Goal: Task Accomplishment & Management: Complete application form

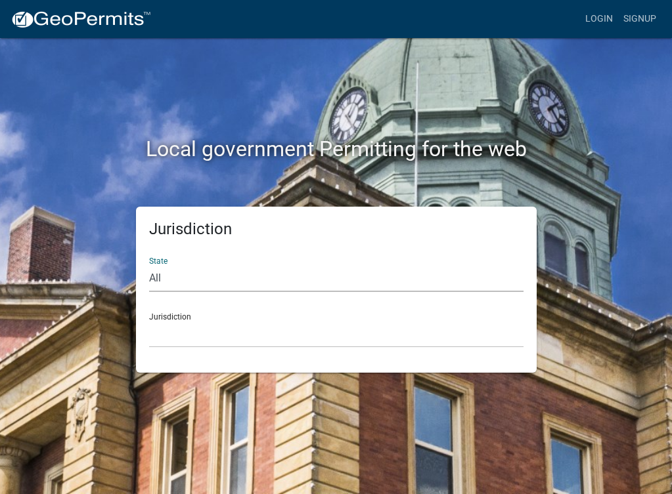
select select "[US_STATE]"
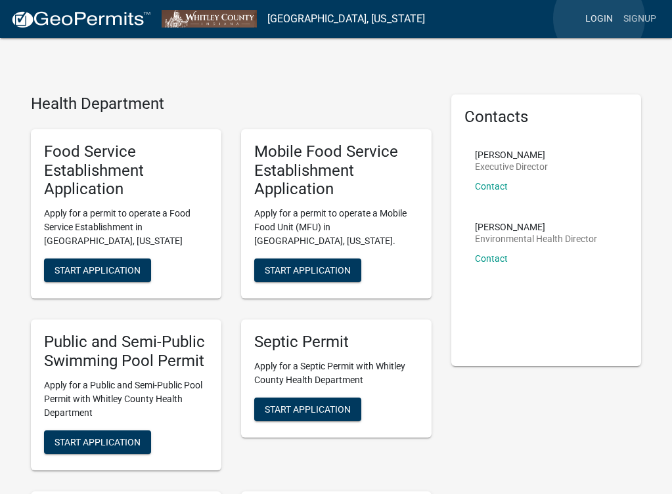
click at [599, 18] on link "Login" at bounding box center [599, 19] width 38 height 25
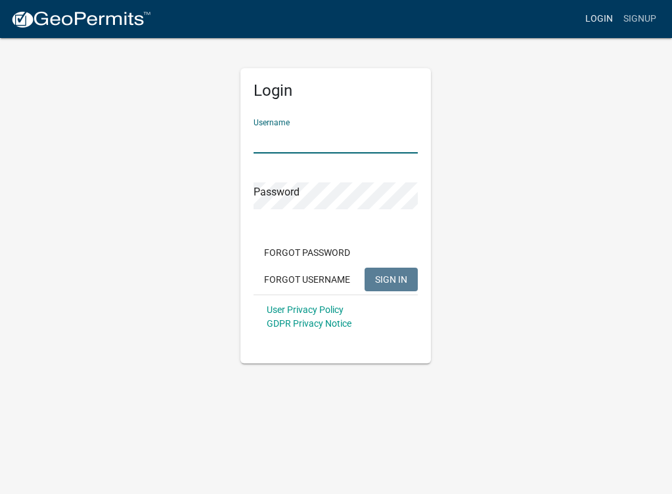
type input "Duffs111"
click at [391, 279] on button "SIGN IN" at bounding box center [390, 280] width 53 height 24
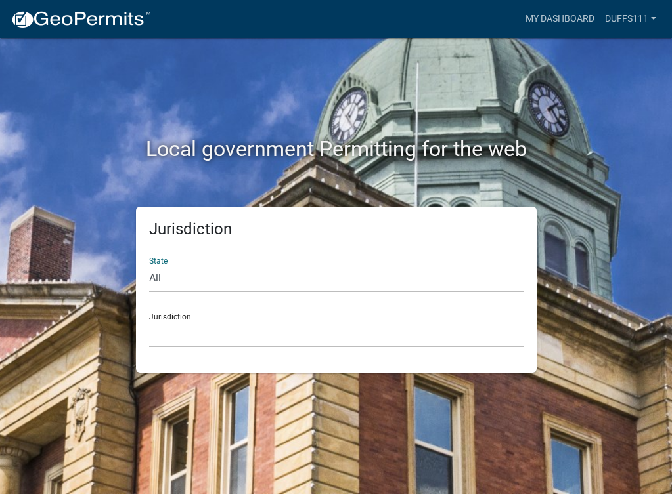
select select "[US_STATE]"
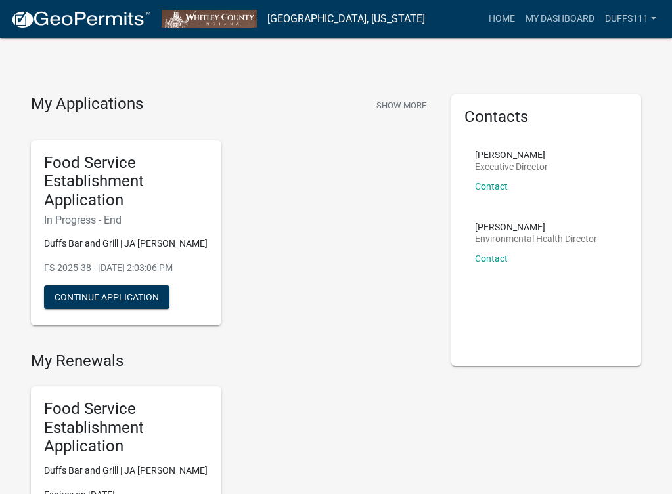
click at [317, 370] on div "My Renewals Food Service Establishment Application Duffs Bar and Grill | JA [PE…" at bounding box center [231, 457] width 401 height 211
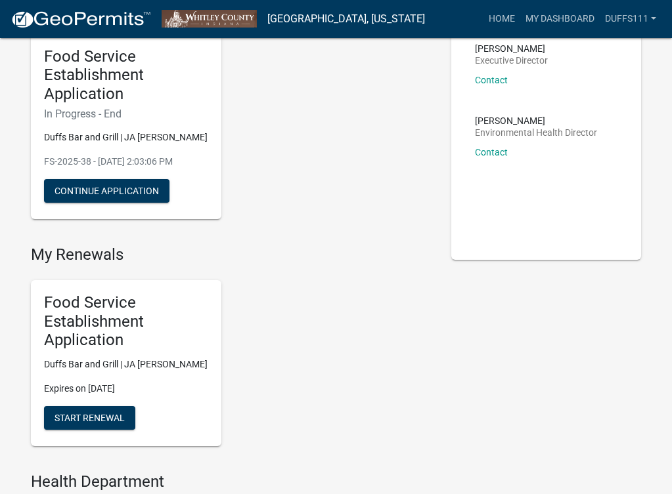
scroll to position [122, 0]
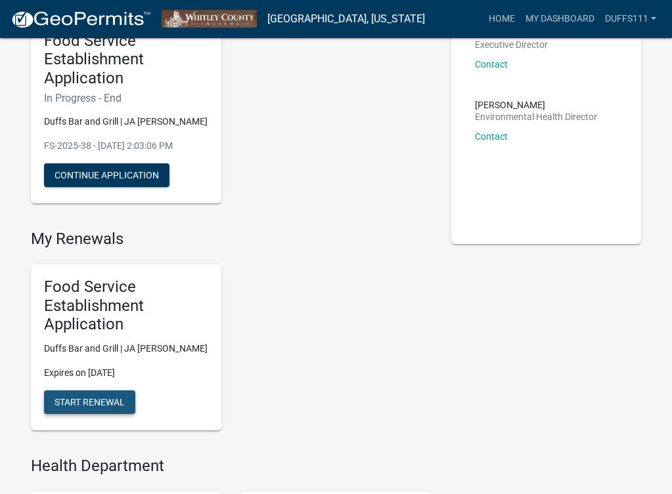
click at [100, 398] on span "Start Renewal" at bounding box center [90, 402] width 70 height 11
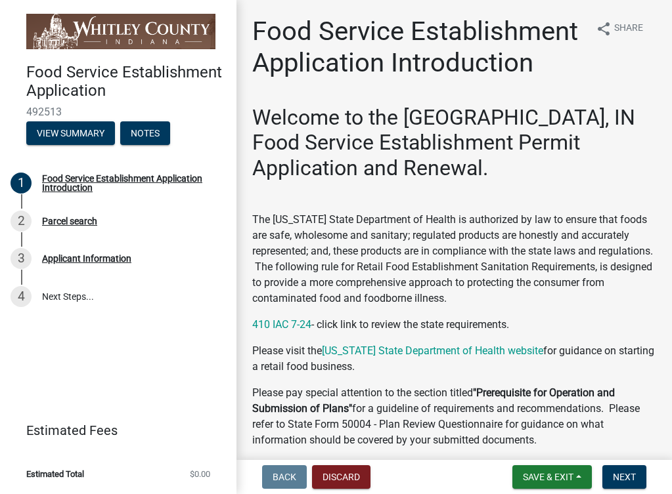
click at [620, 187] on p at bounding box center [454, 194] width 404 height 16
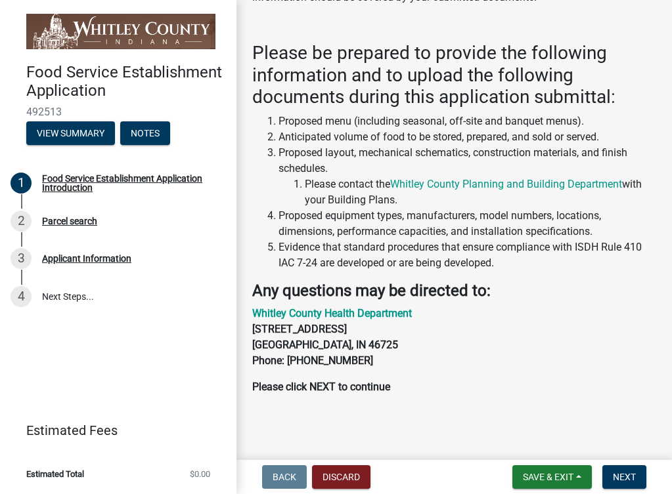
scroll to position [443, 0]
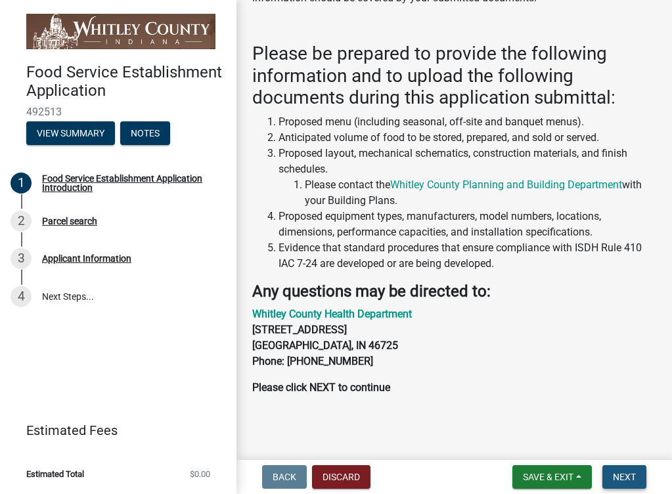
click at [622, 475] on span "Next" at bounding box center [624, 477] width 23 height 11
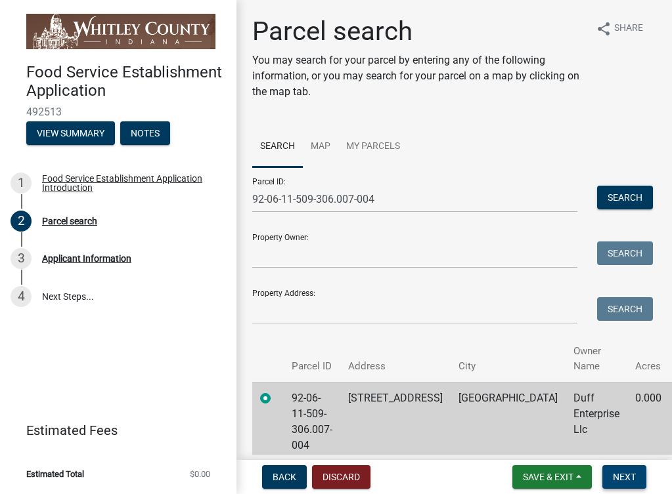
click at [622, 477] on span "Next" at bounding box center [624, 477] width 23 height 11
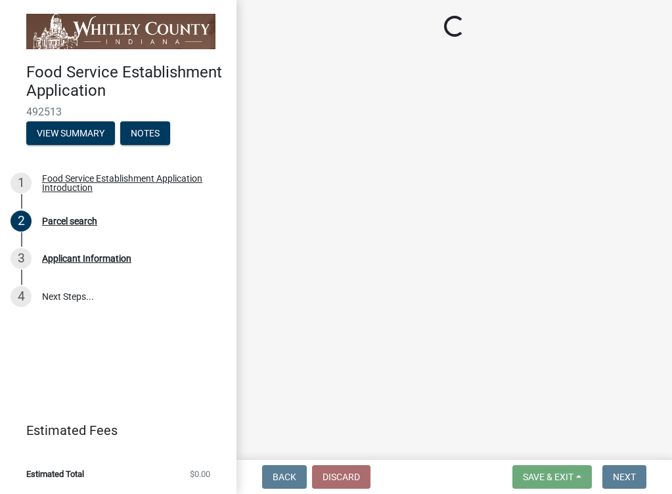
select select "963023b9-c29a-4377-b9f6-83faa681f6eb"
select select "ae3d00fd-7891-4dbf-a8cf-57f152040b20"
select select "c2d0a5f4-4450-47c4-9259-59276f37ee07"
select select "93113753-6852-4918-8891-d227b867fbee"
select select "e22c5801-19f7-4bce-9bd5-0d221bae8f45"
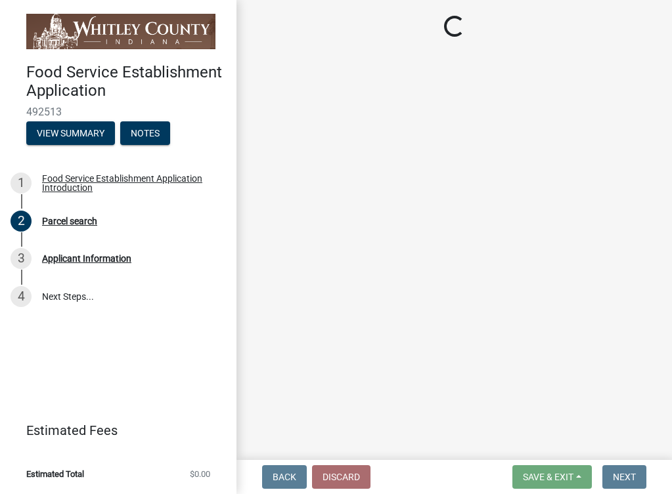
select select "f5b158a8-44e0-47d2-8232-c72c4747ec2b"
select select "dbf84c17-1c3b-483b-a588-e35971d44214"
select select "9becfb01-8476-4ceb-9f4a-015c7b266c2a"
select select "afa2ee3a-8c5a-4430-9242-98817ff6d84b"
select select "3c7950a8-1773-42bc-aee2-88038b1b2252"
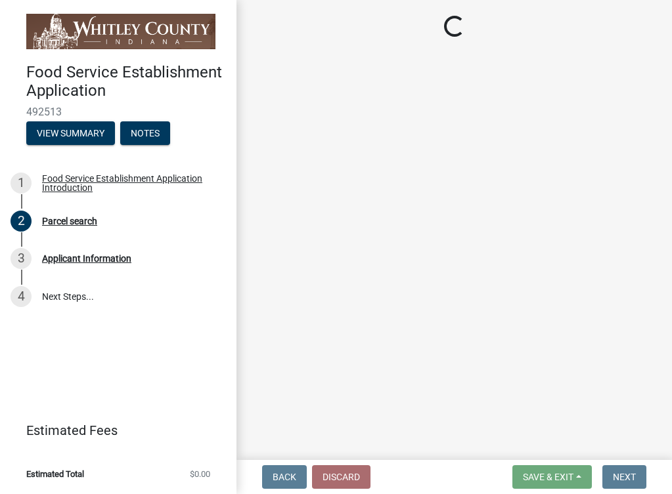
select select "7e00d044-c46e-45f7-97ab-09d698b4863f"
select select "726642b7-f08d-4b6c-82c9-413ea991b096"
select select "12371d2d-d927-46f4-93d2-8ae567585ad3"
select select "9b9bf1ec-d89e-4329-913a-2b24ccffc54d"
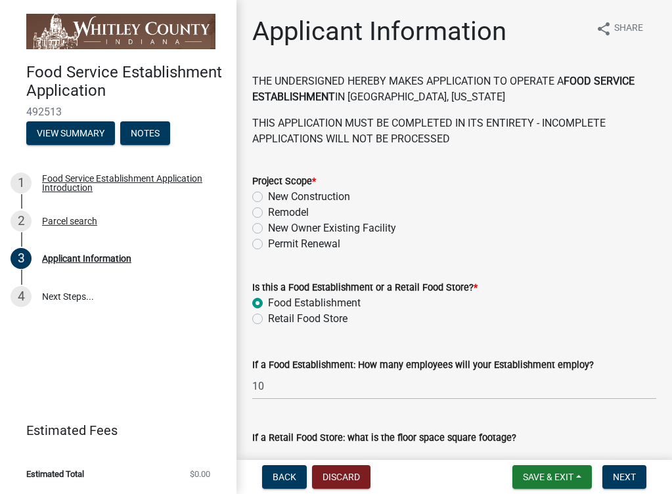
click at [268, 244] on label "Permit Renewal" at bounding box center [304, 244] width 72 height 16
click at [268, 244] on input "Permit Renewal" at bounding box center [272, 240] width 9 height 9
radio input "true"
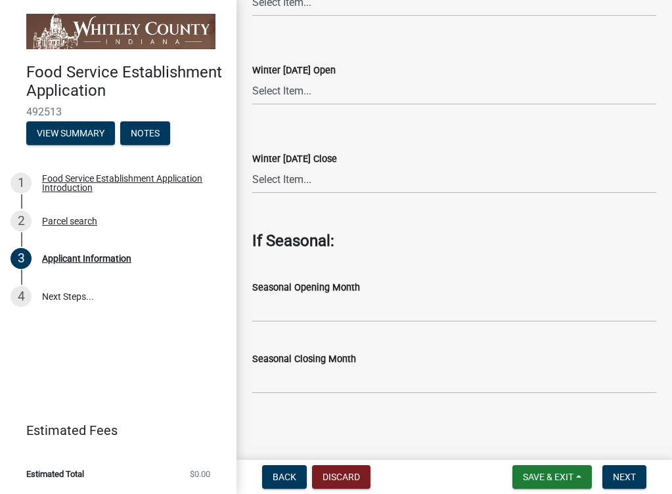
scroll to position [4049, 0]
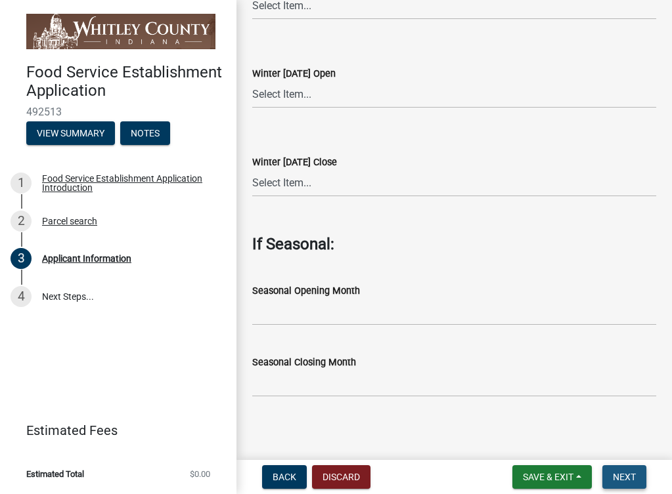
click at [627, 479] on span "Next" at bounding box center [624, 477] width 23 height 11
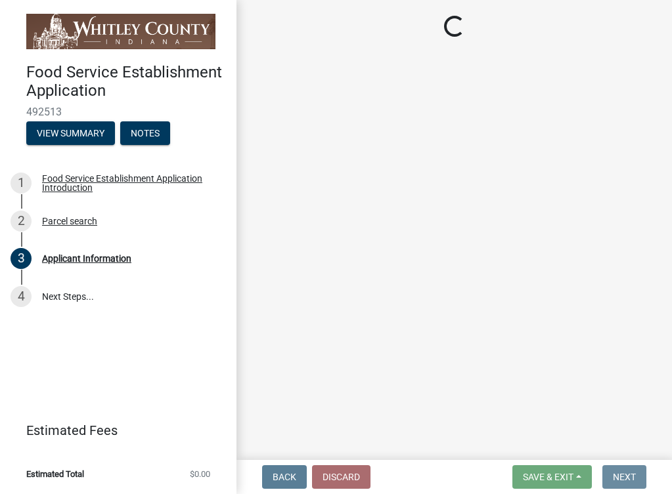
scroll to position [0, 0]
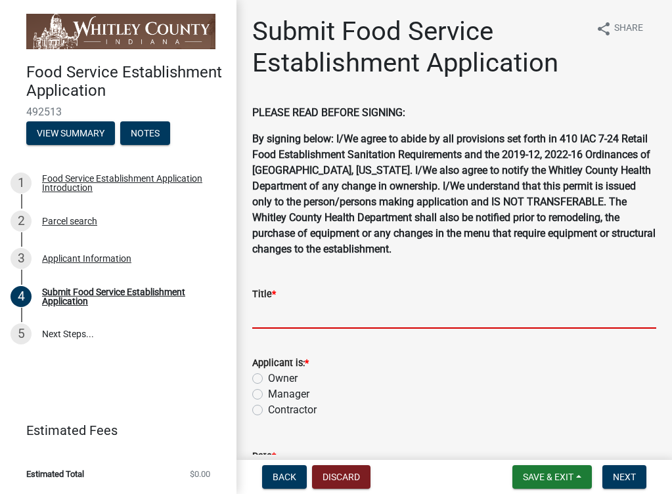
click at [345, 318] on input "Title *" at bounding box center [454, 315] width 404 height 27
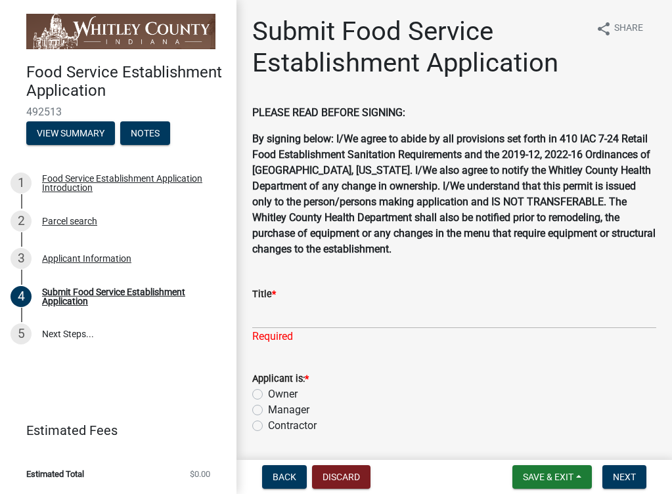
click at [257, 397] on div "Applicant is: * Owner Manager Contractor" at bounding box center [454, 402] width 404 height 63
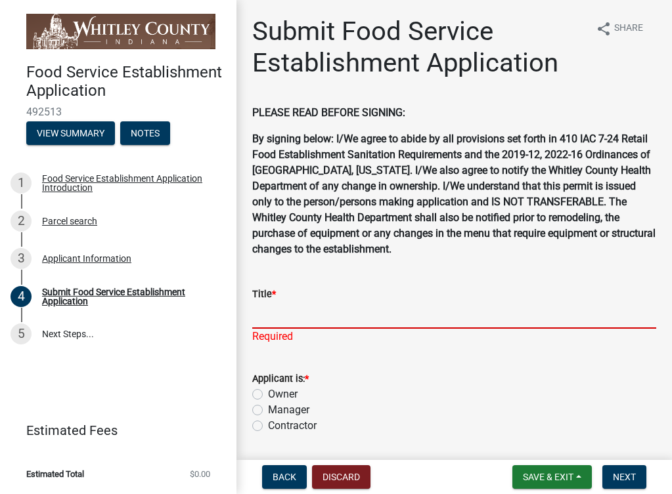
click at [303, 318] on input "Title *" at bounding box center [454, 315] width 404 height 27
click at [268, 394] on label "Owner" at bounding box center [283, 395] width 30 height 16
click at [268, 394] on input "Owner" at bounding box center [272, 391] width 9 height 9
radio input "true"
click at [280, 320] on input "Title *" at bounding box center [454, 315] width 404 height 27
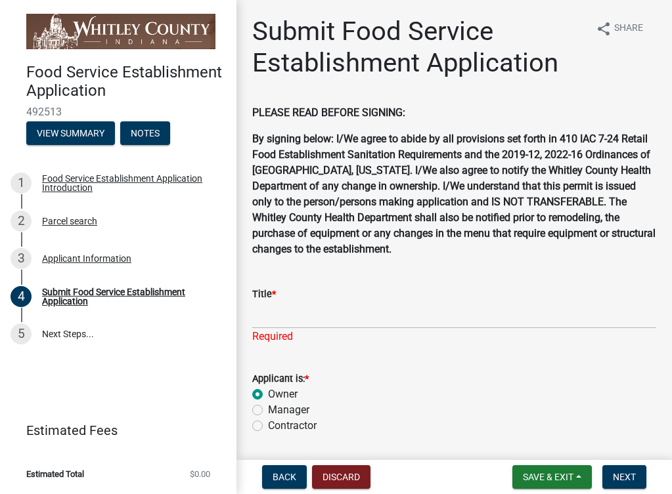
click at [390, 389] on div "Owner" at bounding box center [454, 395] width 404 height 16
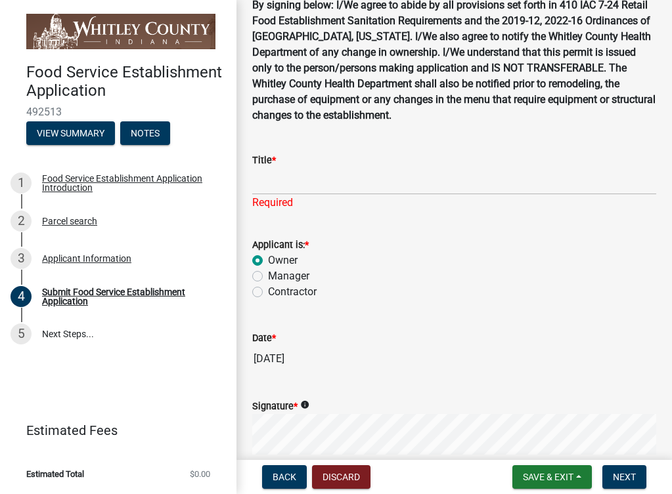
scroll to position [123, 0]
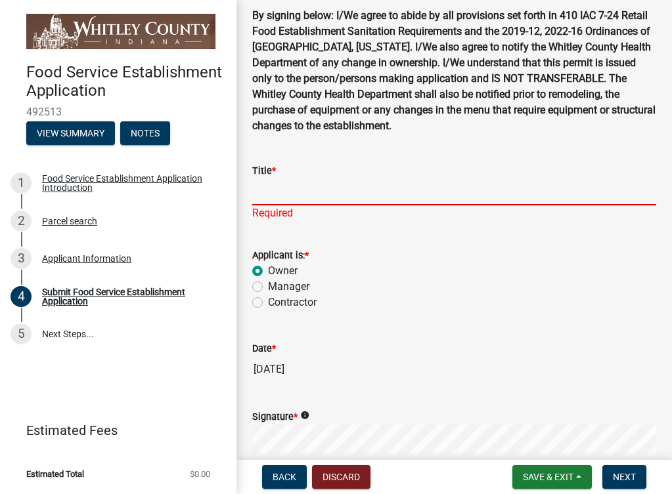
click at [289, 198] on input "Title *" at bounding box center [454, 192] width 404 height 27
type input "[PERSON_NAME]"
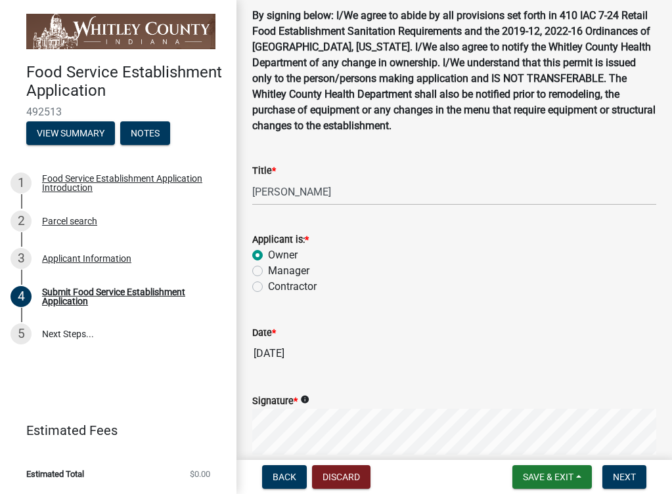
click at [506, 351] on div "Date * [DATE]" at bounding box center [454, 337] width 404 height 60
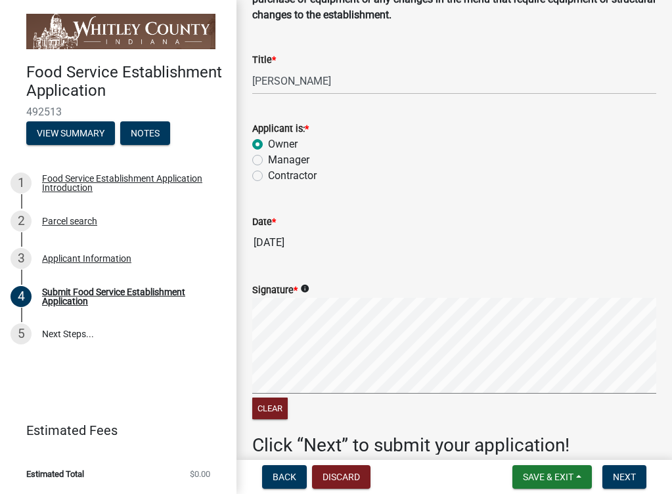
scroll to position [242, 0]
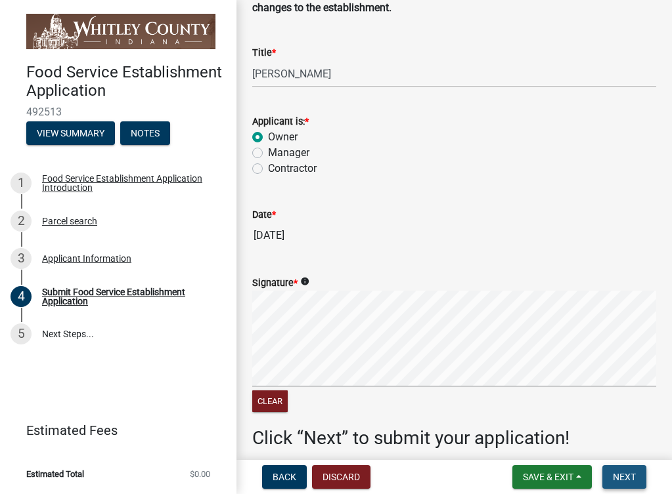
click at [625, 477] on span "Next" at bounding box center [624, 477] width 23 height 11
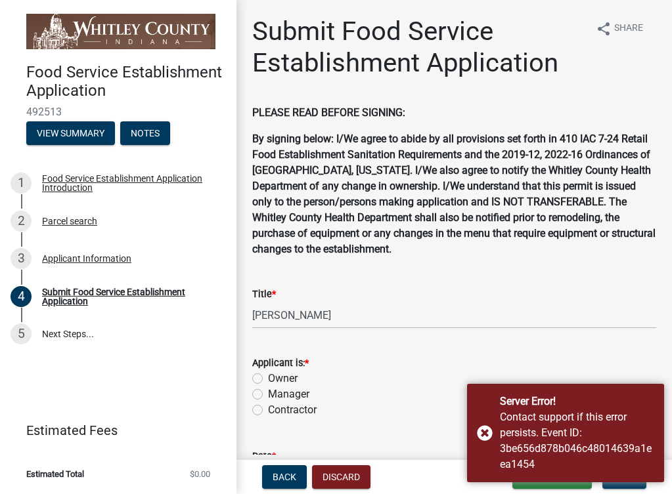
click at [408, 352] on form "Applicant is: * Owner Manager Contractor" at bounding box center [454, 379] width 404 height 79
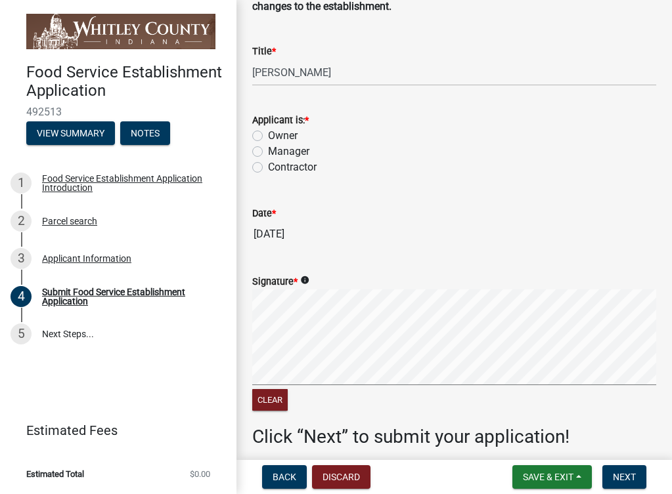
scroll to position [245, 0]
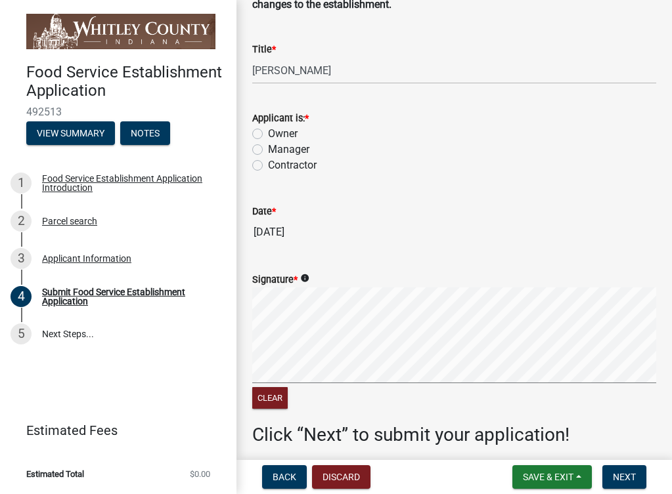
click at [268, 137] on label "Owner" at bounding box center [283, 134] width 30 height 16
click at [268, 135] on input "Owner" at bounding box center [272, 130] width 9 height 9
radio input "true"
click at [268, 152] on label "Manager" at bounding box center [288, 150] width 41 height 16
click at [268, 150] on input "Manager" at bounding box center [272, 146] width 9 height 9
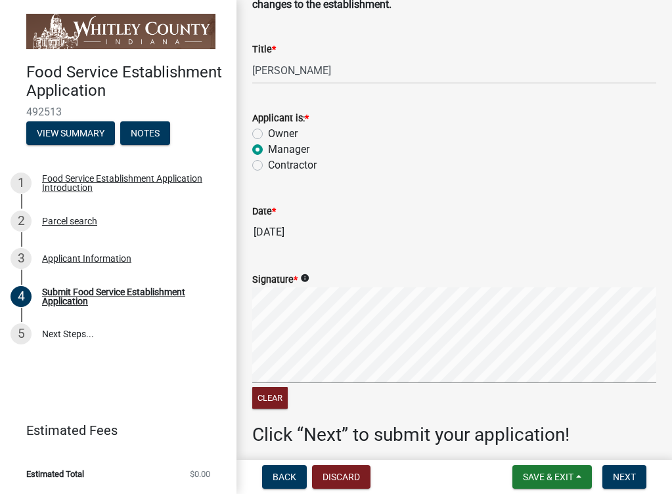
radio input "true"
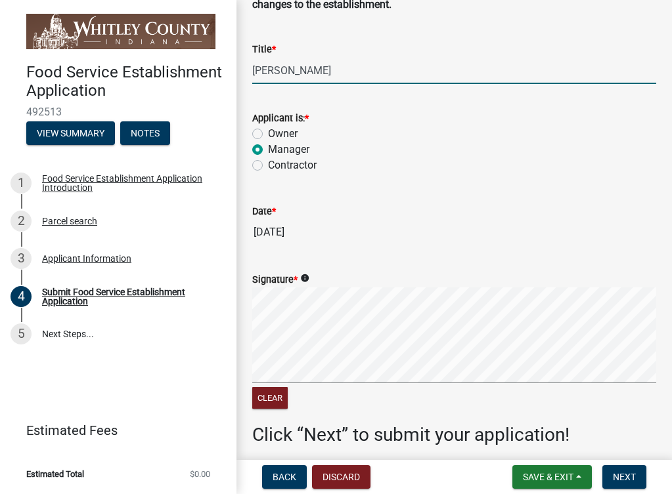
click at [317, 75] on input "[PERSON_NAME]" at bounding box center [454, 70] width 404 height 27
type input "J"
click at [616, 221] on wm-data-entity-input-list "PLEASE READ BEFORE SIGNING: By signing below: I/We agree to abide by all provis…" at bounding box center [454, 158] width 404 height 596
type input "Manager"
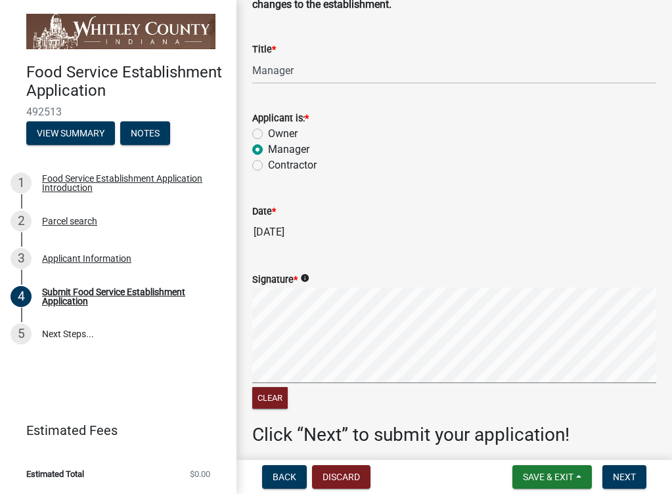
click at [611, 423] on wm-data-entity-input "Signature * info Clear" at bounding box center [454, 340] width 404 height 168
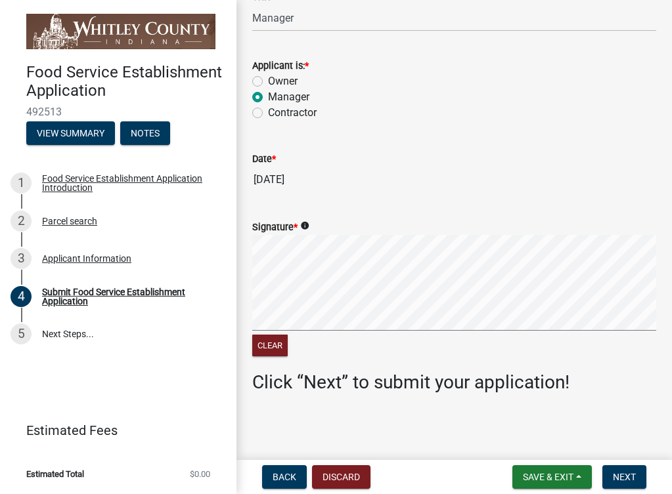
scroll to position [297, 0]
click at [628, 475] on span "Next" at bounding box center [624, 477] width 23 height 11
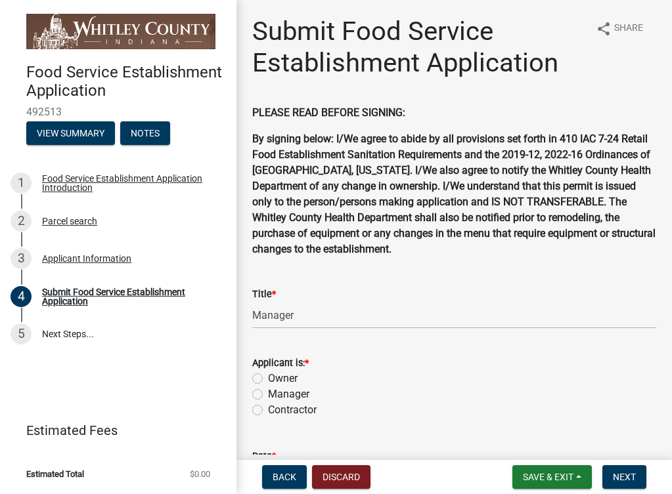
click at [372, 345] on form "Applicant is: * Owner Manager Contractor" at bounding box center [454, 379] width 404 height 79
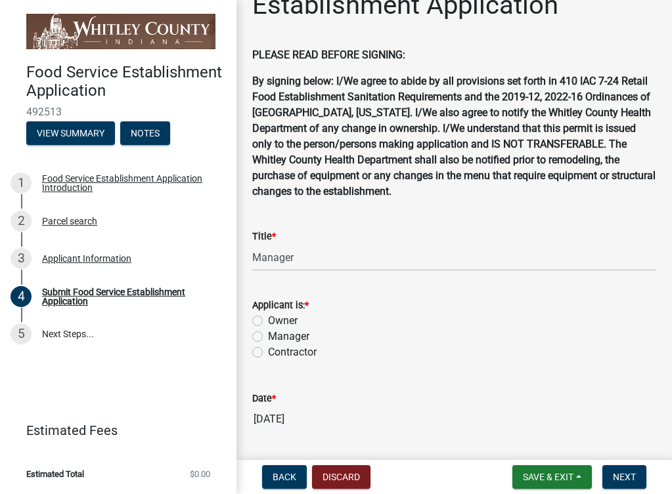
scroll to position [49, 0]
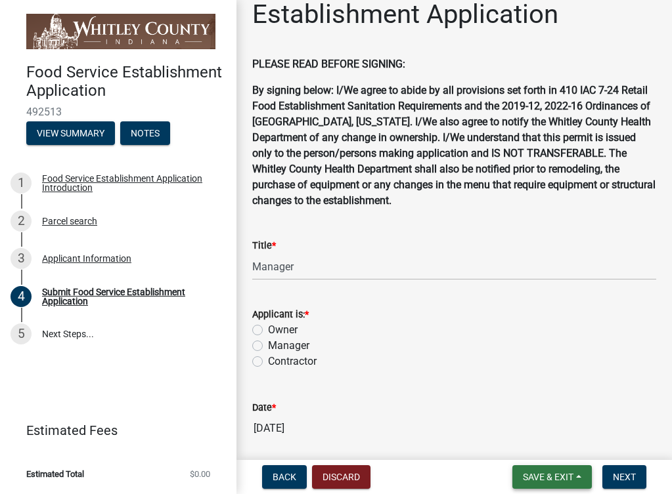
click at [578, 472] on button "Save & Exit" at bounding box center [551, 478] width 79 height 24
click at [274, 245] on span "*" at bounding box center [274, 245] width 4 height 11
click at [274, 253] on input "Manager" at bounding box center [454, 266] width 404 height 27
click at [303, 265] on input "Manager" at bounding box center [454, 266] width 404 height 27
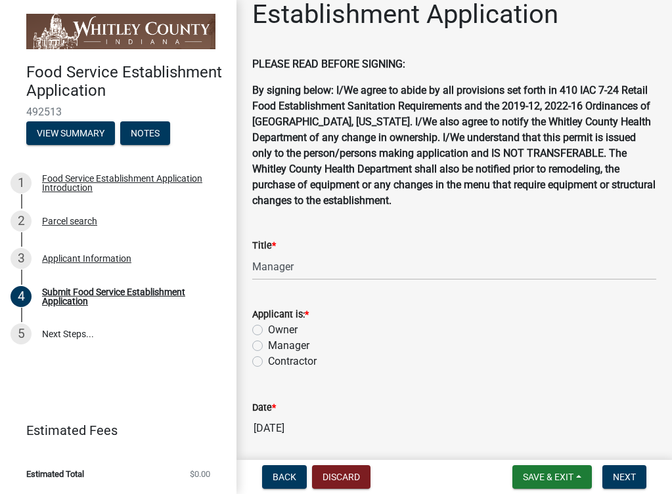
click at [268, 348] on label "Manager" at bounding box center [288, 346] width 41 height 16
click at [268, 347] on input "Manager" at bounding box center [272, 342] width 9 height 9
radio input "true"
click at [301, 269] on input "Manager" at bounding box center [454, 266] width 404 height 27
type input "M"
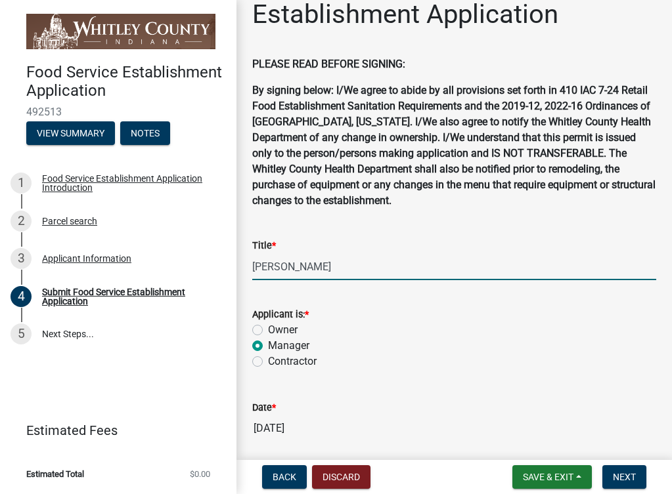
type input "[PERSON_NAME]"
click at [362, 376] on wm-data-entity-input "Applicant is: * Owner Manager Contractor" at bounding box center [454, 336] width 404 height 91
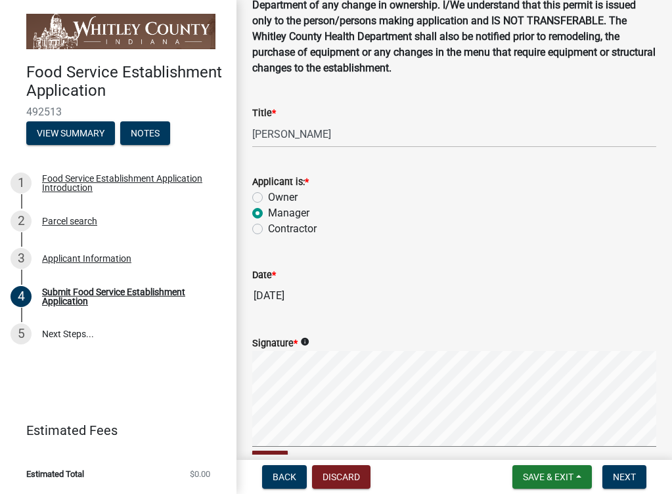
scroll to position [188, 0]
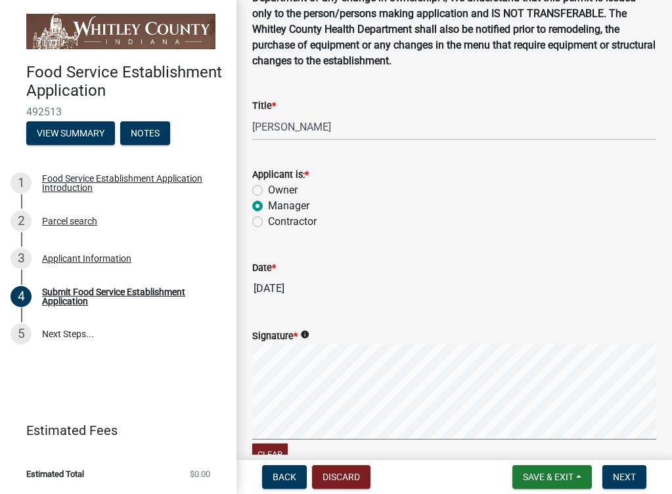
click at [308, 338] on icon "info" at bounding box center [304, 334] width 9 height 9
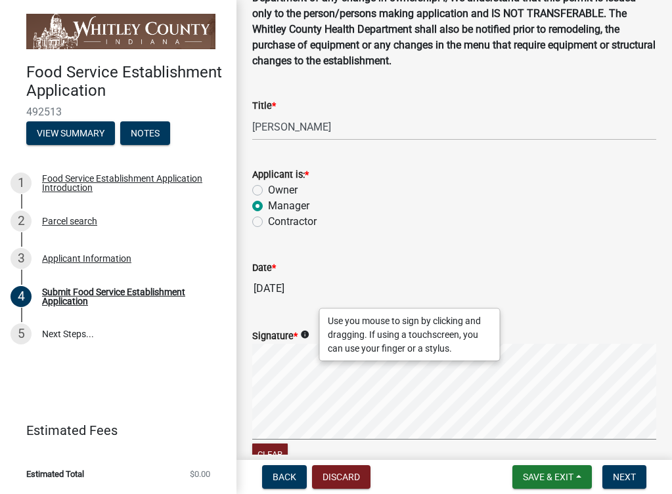
click at [213, 460] on div "Food Service Establishment Application 492513 View Summary Notes 1 Food Service…" at bounding box center [336, 247] width 672 height 494
click at [629, 475] on span "Next" at bounding box center [624, 477] width 23 height 11
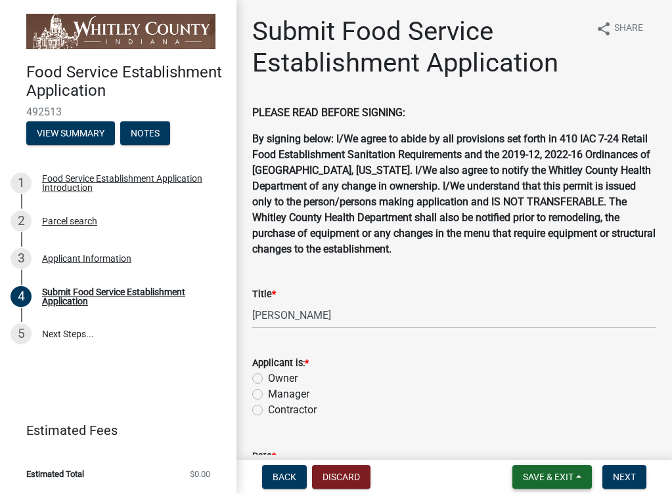
click at [578, 477] on button "Save & Exit" at bounding box center [551, 478] width 79 height 24
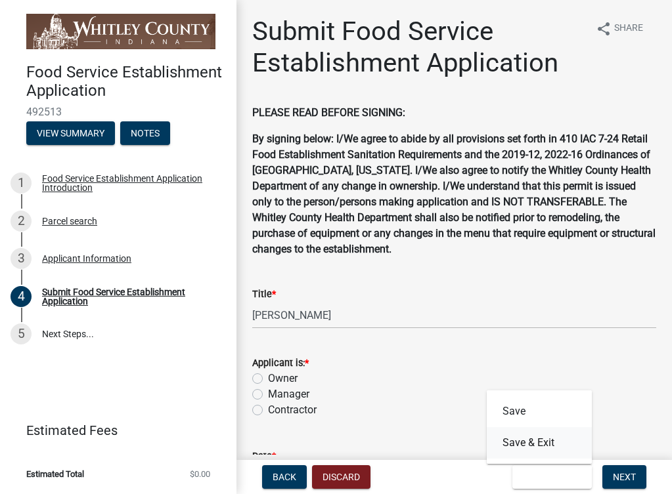
click at [537, 447] on button "Save & Exit" at bounding box center [539, 444] width 105 height 32
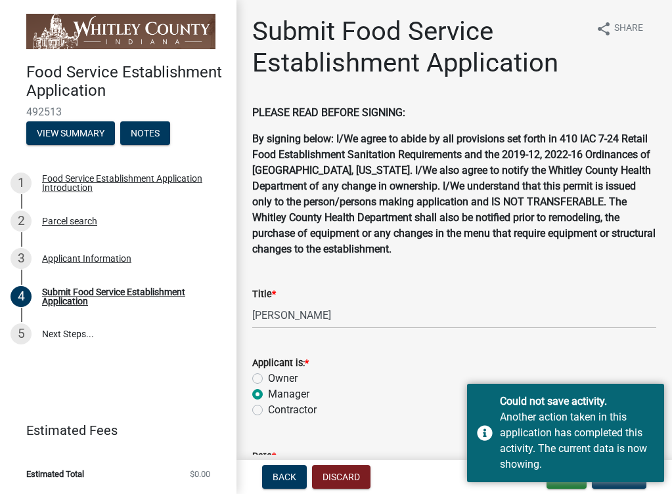
click at [178, 361] on div "Food Service Establishment Application 492513 View Summary Notes 1 Food Service…" at bounding box center [118, 247] width 236 height 494
drag, startPoint x: 548, startPoint y: 8, endPoint x: 487, endPoint y: 334, distance: 332.0
click at [487, 334] on wm-data-entity-input "Title * [PERSON_NAME]" at bounding box center [454, 304] width 404 height 72
click at [382, 402] on div "Manager" at bounding box center [454, 395] width 404 height 16
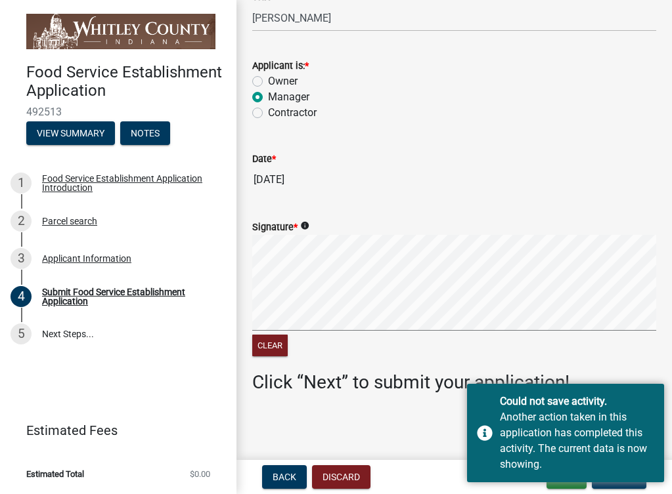
scroll to position [297, 0]
click at [605, 483] on button "Update" at bounding box center [619, 478] width 55 height 24
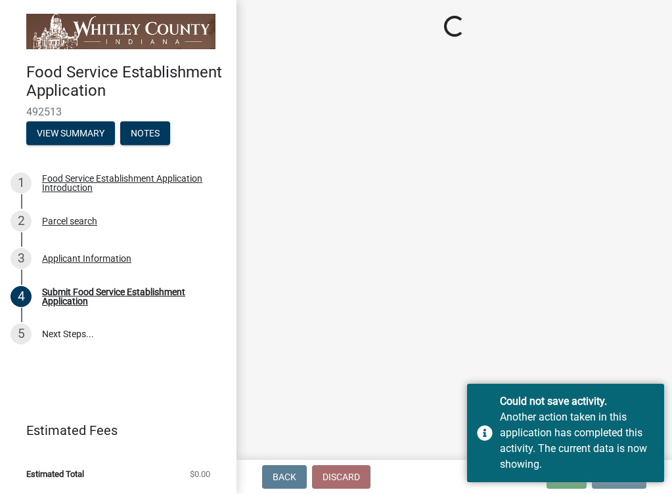
scroll to position [0, 0]
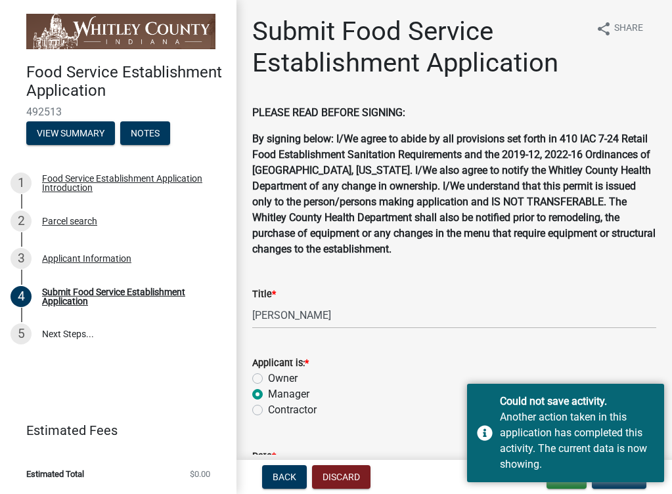
click at [537, 341] on form "Applicant is: * Owner Manager Contractor" at bounding box center [454, 379] width 404 height 79
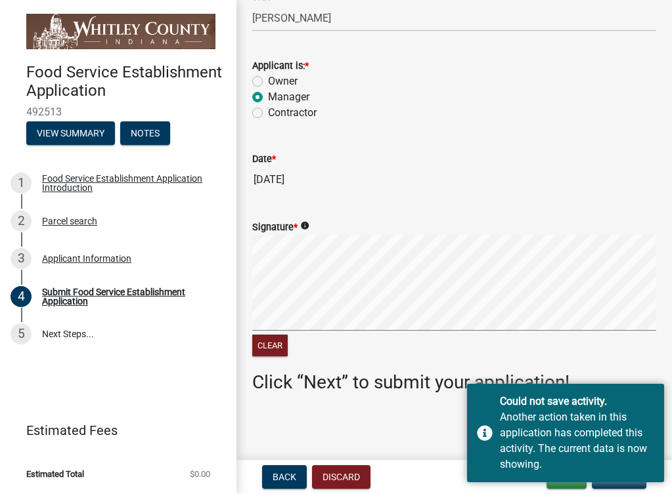
scroll to position [297, 0]
click at [268, 351] on button "Clear" at bounding box center [269, 347] width 35 height 22
click at [85, 293] on div "Submit Food Service Establishment Application" at bounding box center [128, 297] width 173 height 18
